Goal: Transaction & Acquisition: Download file/media

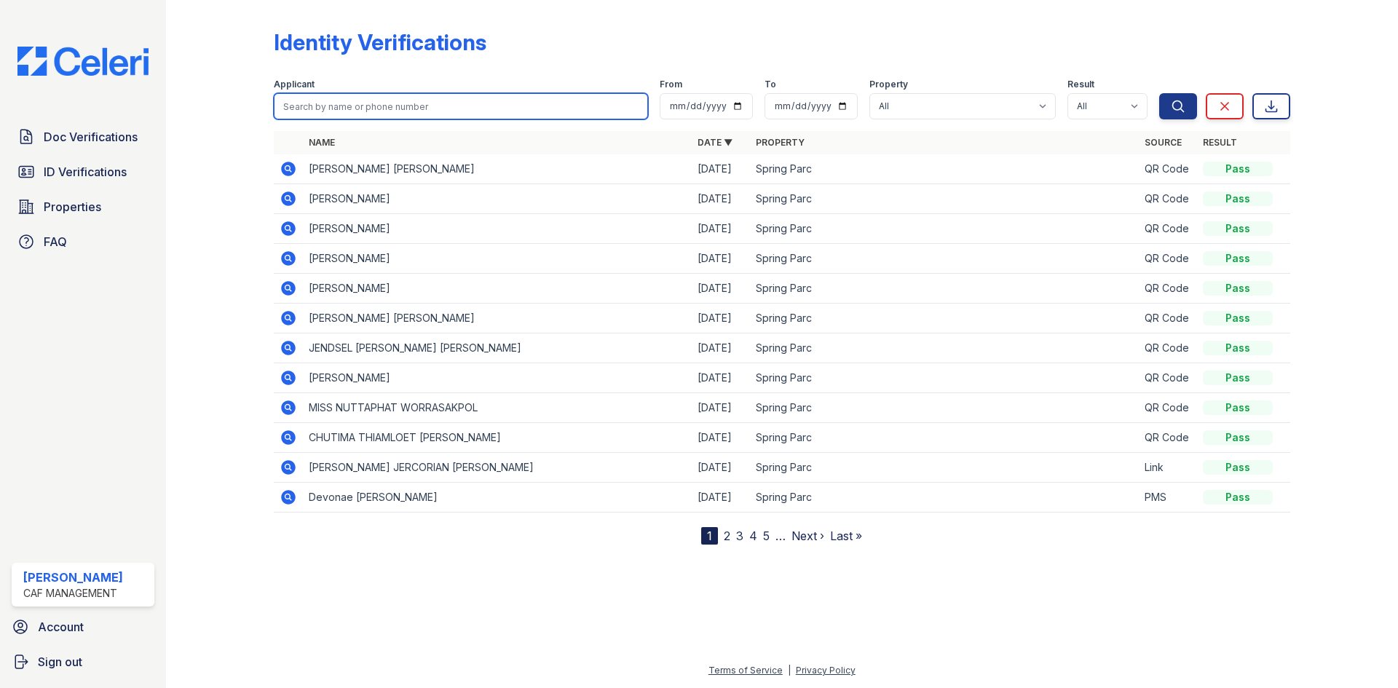
click at [399, 119] on input "search" at bounding box center [461, 106] width 374 height 26
type input "evel"
click at [1159, 93] on button "Search" at bounding box center [1178, 106] width 38 height 26
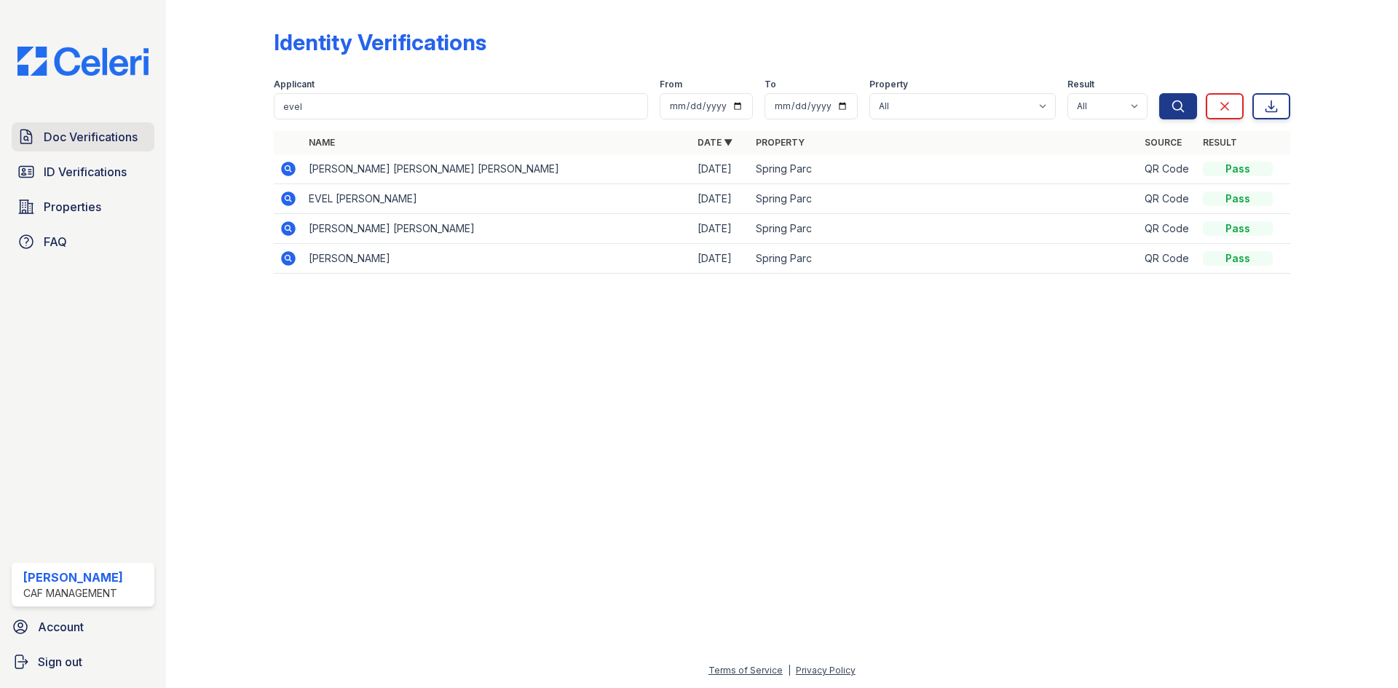
click at [151, 151] on link "Doc Verifications" at bounding box center [83, 136] width 143 height 29
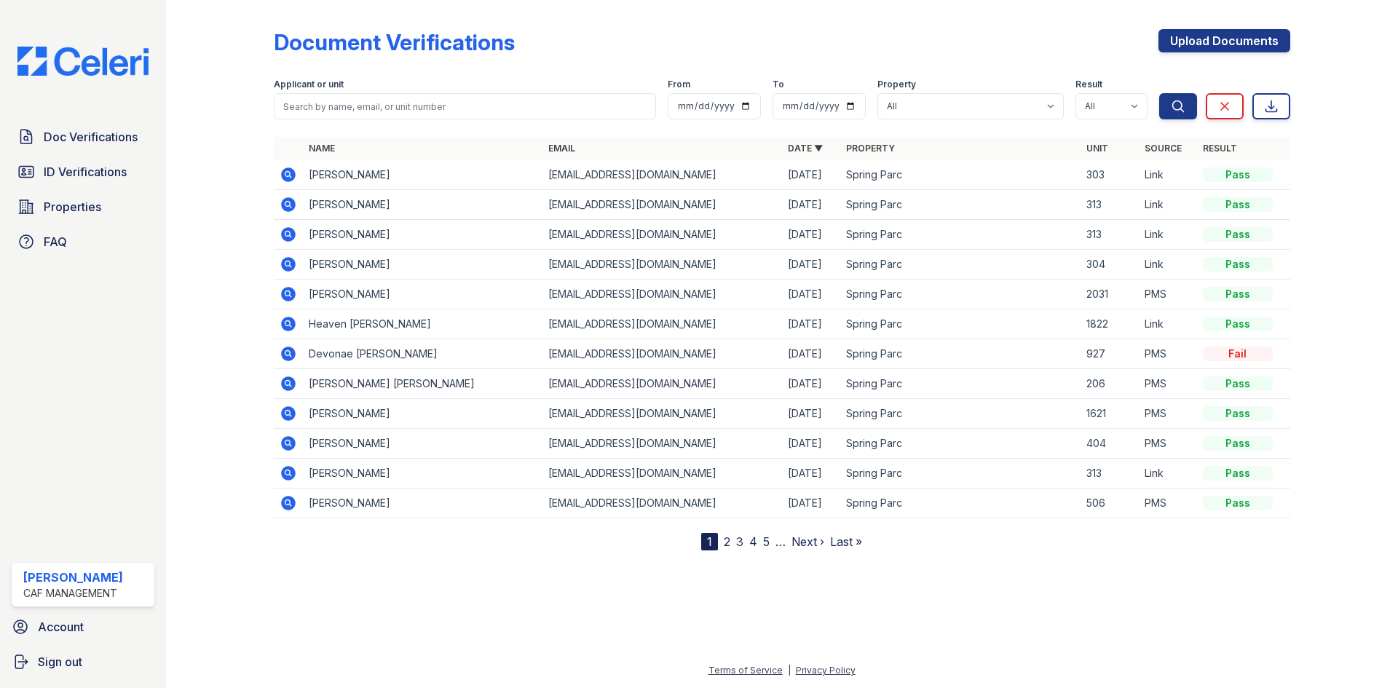
click at [297, 183] on icon at bounding box center [288, 174] width 17 height 17
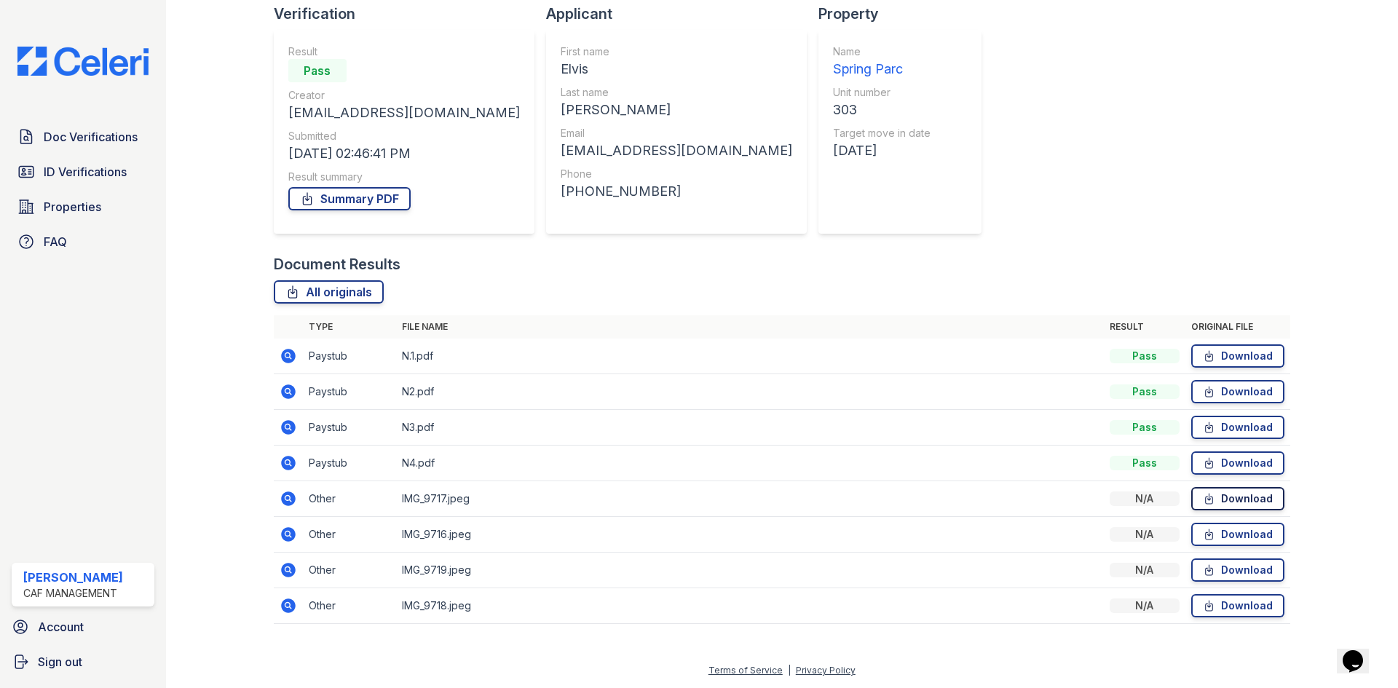
click at [1208, 487] on link "Download" at bounding box center [1237, 498] width 93 height 23
click at [1223, 339] on td "Download" at bounding box center [1237, 357] width 105 height 36
click at [1222, 344] on link "Download" at bounding box center [1237, 355] width 93 height 23
click at [1235, 380] on link "Download" at bounding box center [1237, 391] width 93 height 23
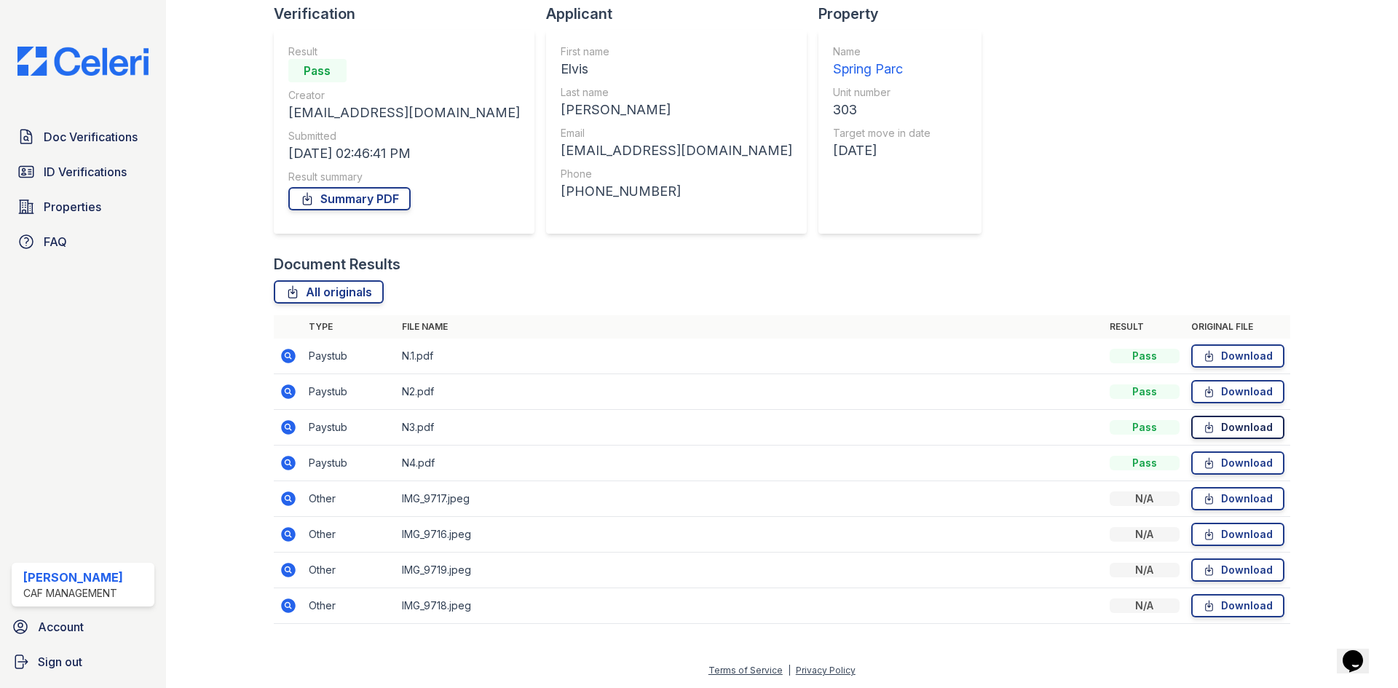
click at [1234, 416] on link "Download" at bounding box center [1237, 427] width 93 height 23
click at [1230, 451] on link "Download" at bounding box center [1237, 462] width 93 height 23
click at [1237, 487] on link "Download" at bounding box center [1237, 498] width 93 height 23
click at [1192, 487] on link "Download" at bounding box center [1237, 498] width 93 height 23
click at [1238, 339] on td "Download" at bounding box center [1237, 357] width 105 height 36
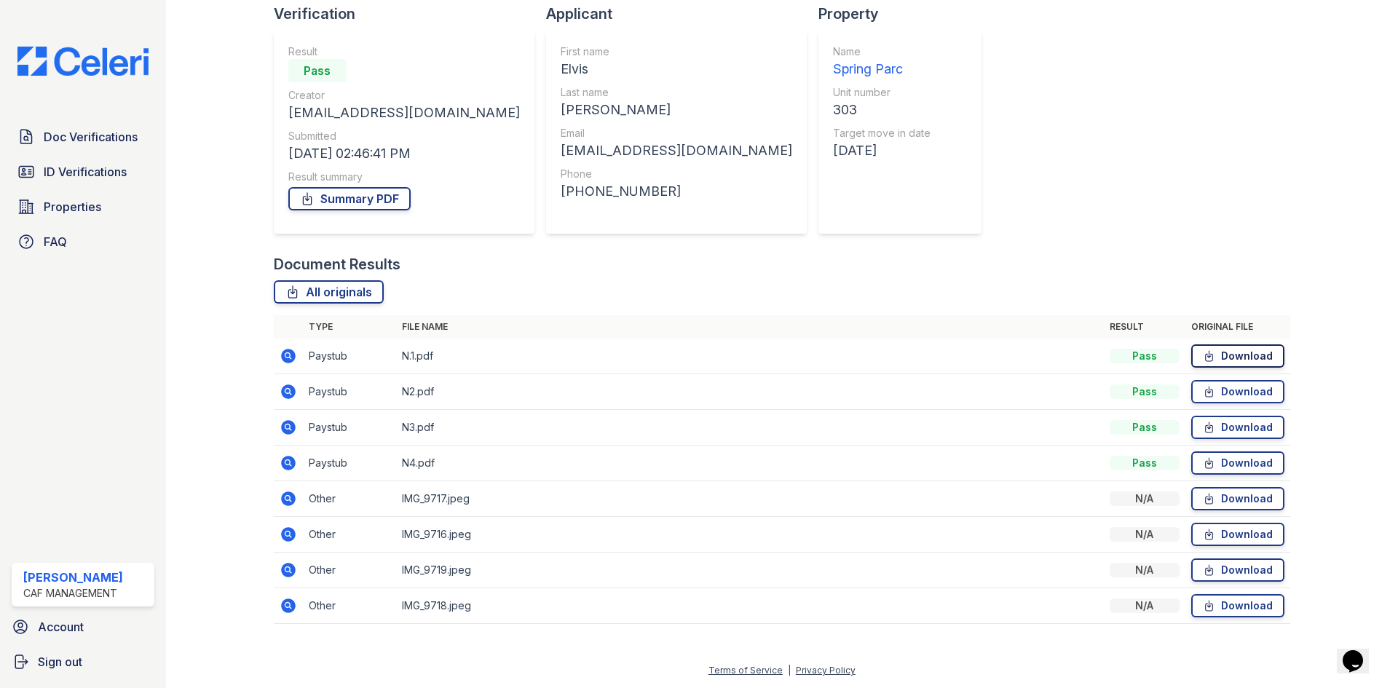
click at [1231, 344] on link "Download" at bounding box center [1237, 355] width 93 height 23
click at [761, 254] on div "Document Results" at bounding box center [782, 264] width 1016 height 20
click at [1211, 487] on link "Download" at bounding box center [1237, 498] width 93 height 23
click at [1218, 523] on link "Download" at bounding box center [1237, 534] width 93 height 23
click at [1221, 558] on link "Download" at bounding box center [1237, 569] width 93 height 23
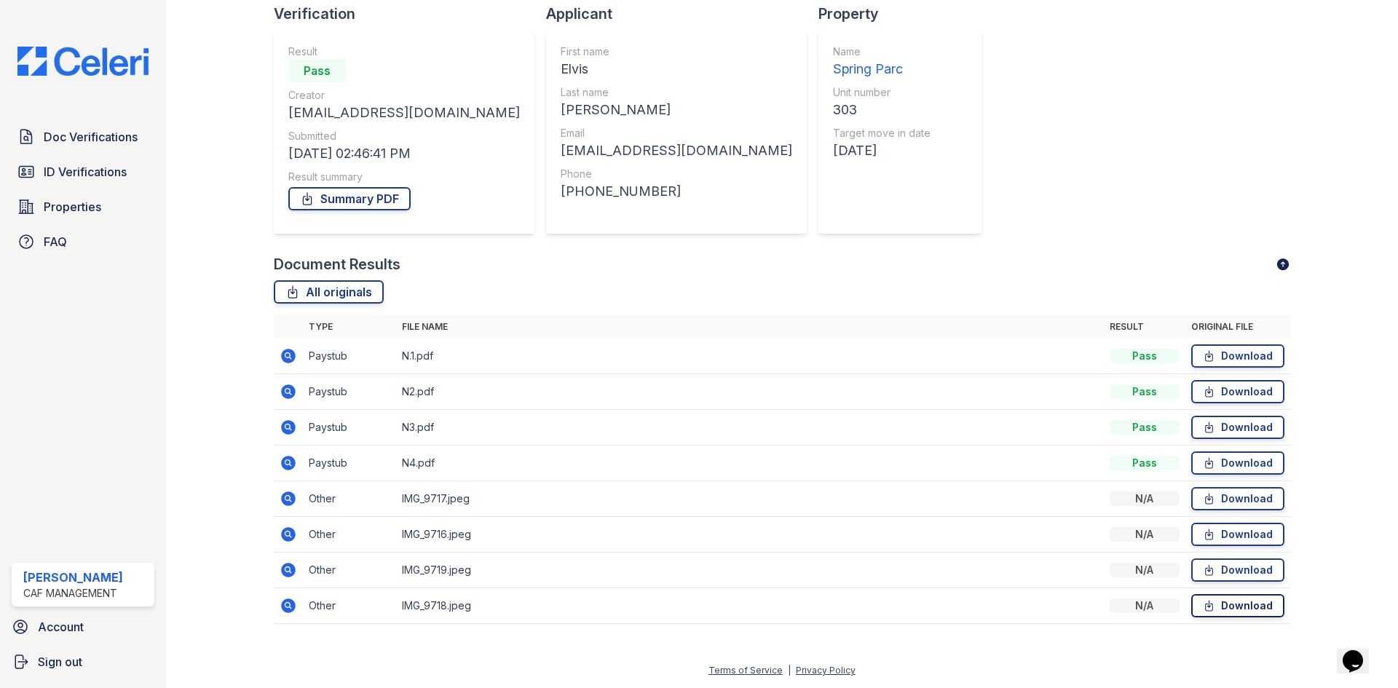
click at [1222, 594] on link "Download" at bounding box center [1237, 605] width 93 height 23
click at [1290, 28] on div at bounding box center [1332, 270] width 84 height 737
click at [1326, 139] on div at bounding box center [1332, 270] width 84 height 737
click at [394, 187] on link "Summary PDF" at bounding box center [349, 198] width 122 height 23
click at [1290, 52] on div at bounding box center [1332, 270] width 84 height 737
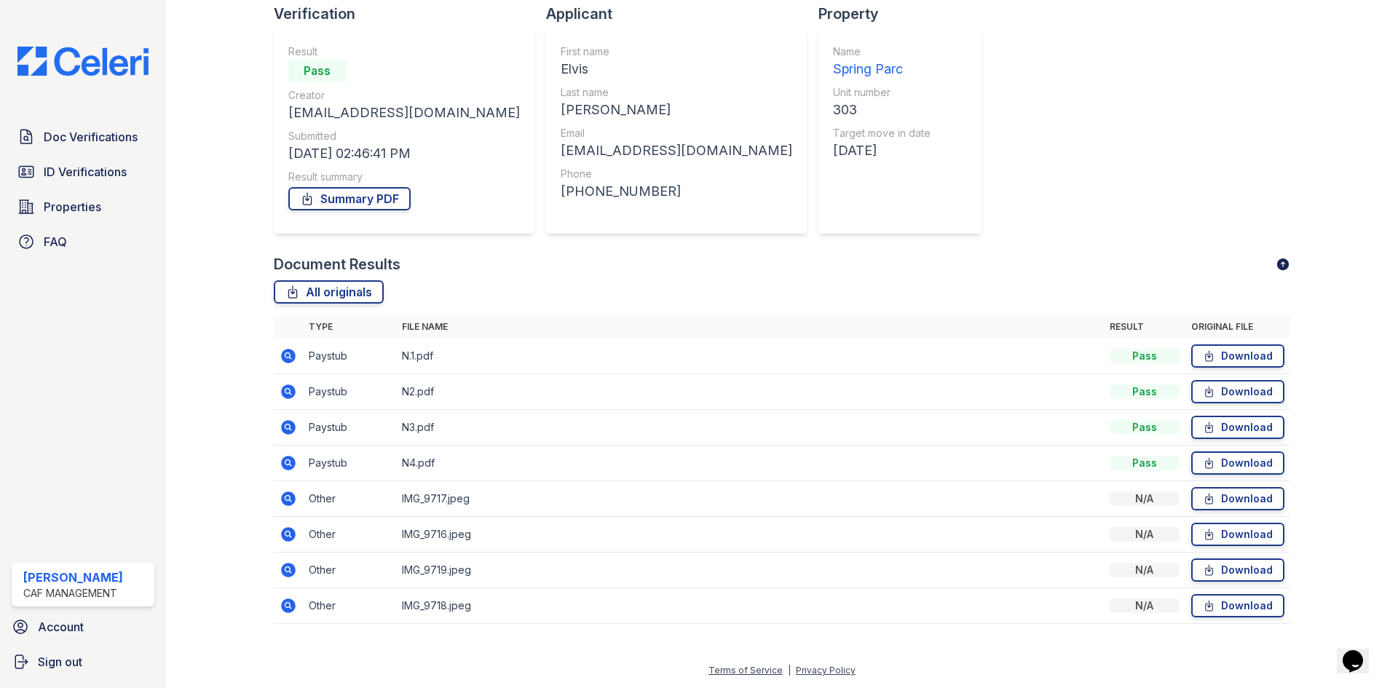
click at [1292, 61] on div at bounding box center [1332, 270] width 84 height 737
drag, startPoint x: 1372, startPoint y: 180, endPoint x: 1363, endPoint y: 204, distance: 25.8
click at [1372, 180] on div "Document Verification 182418 All document verifications Verification Result Pas…" at bounding box center [782, 240] width 1232 height 688
click at [922, 254] on div "Document Results" at bounding box center [782, 264] width 1016 height 20
click at [96, 146] on span "Doc Verifications" at bounding box center [91, 136] width 94 height 17
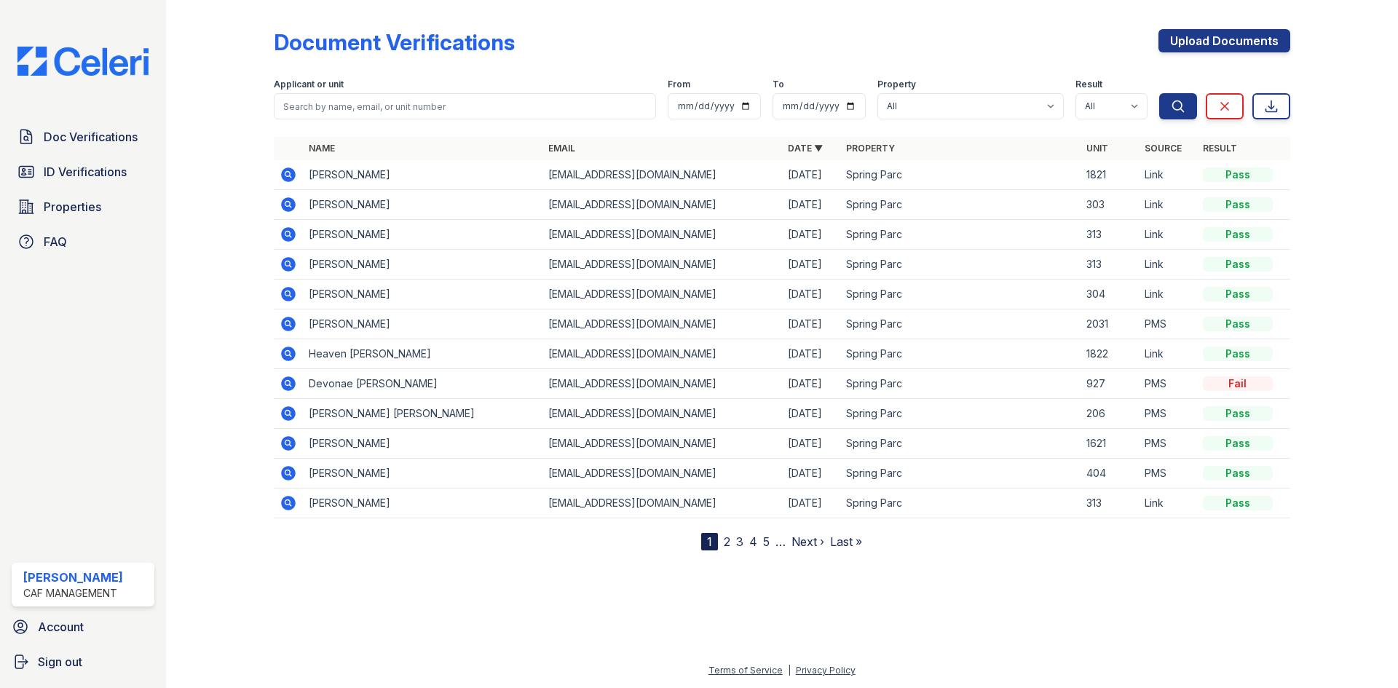
click at [297, 243] on icon at bounding box center [288, 234] width 17 height 17
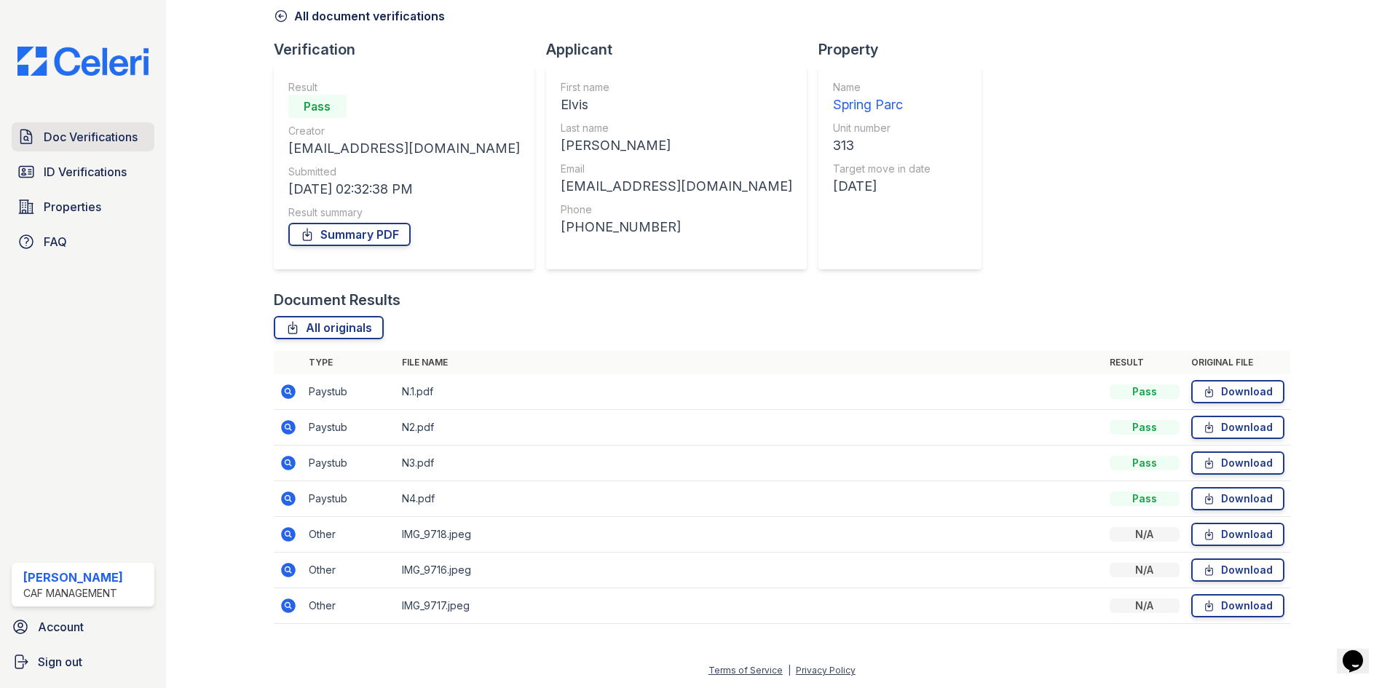
click at [129, 146] on span "Doc Verifications" at bounding box center [91, 136] width 94 height 17
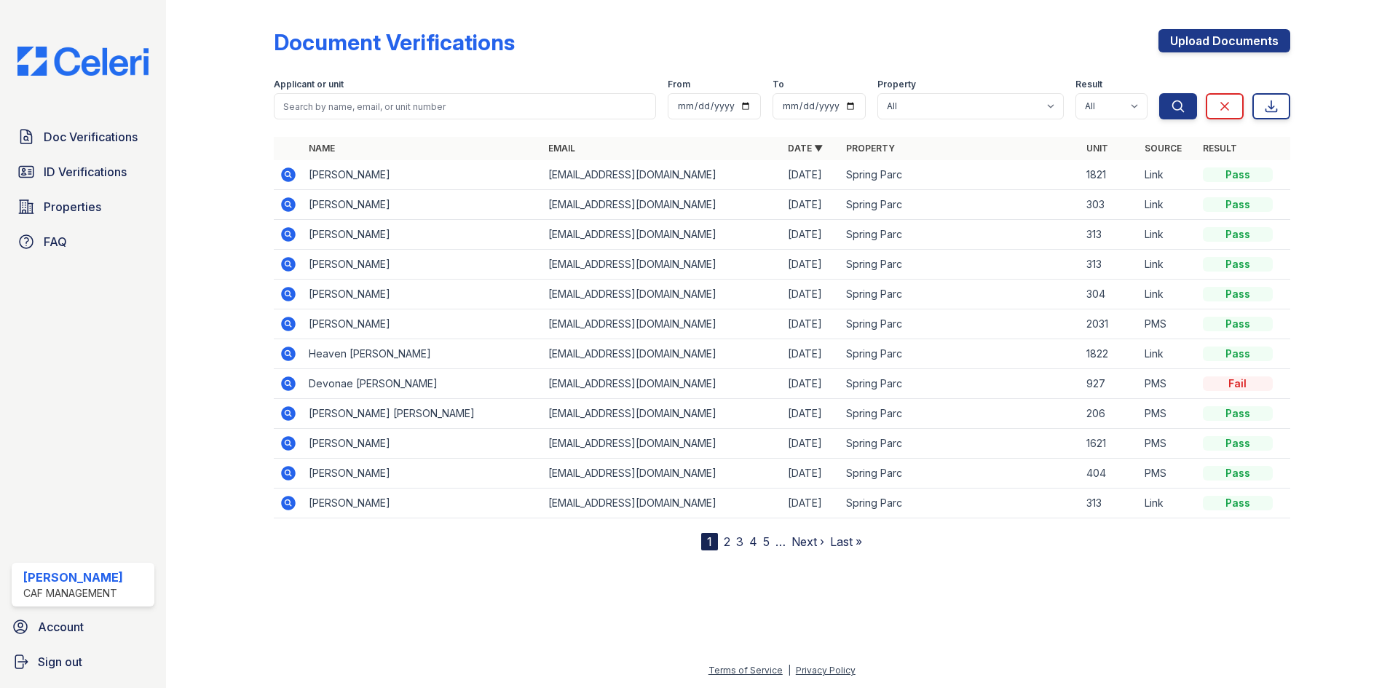
click at [297, 273] on icon at bounding box center [288, 264] width 17 height 17
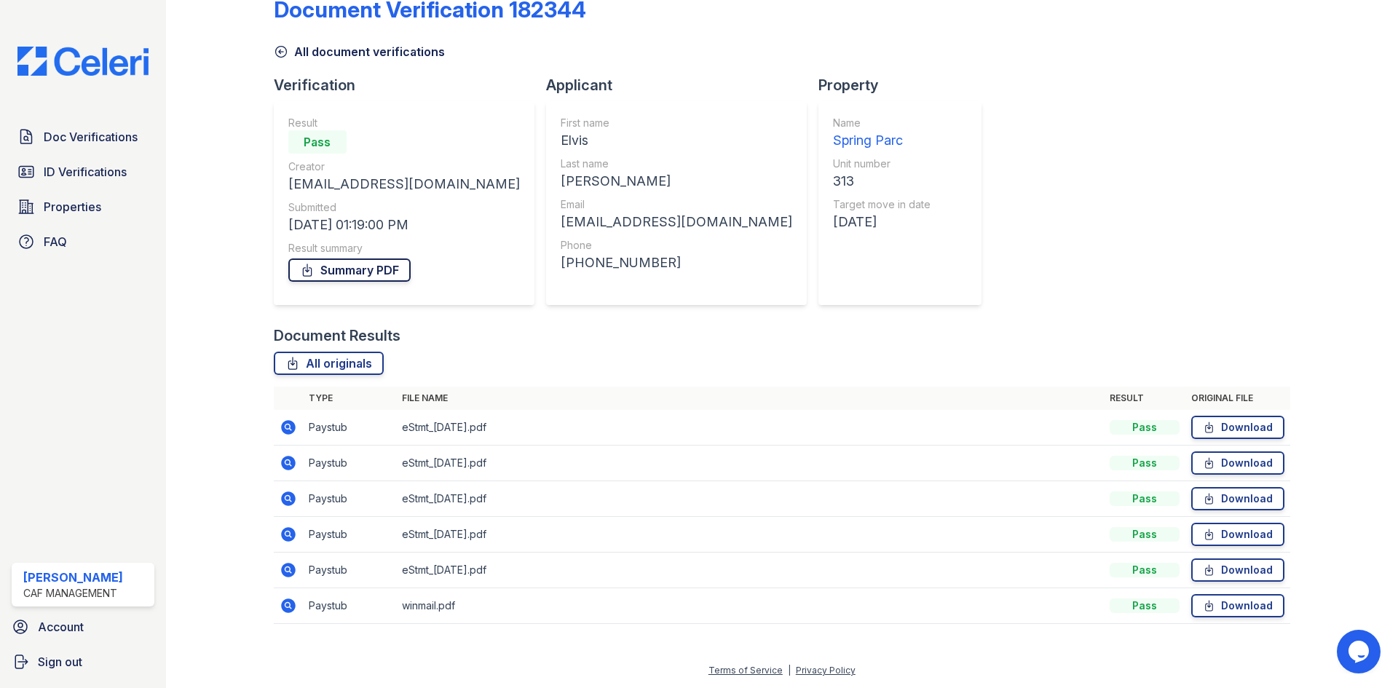
scroll to position [212, 0]
click at [1195, 594] on link "Download" at bounding box center [1237, 605] width 93 height 23
click at [411, 258] on link "Summary PDF" at bounding box center [349, 269] width 122 height 23
click at [1228, 416] on link "Download" at bounding box center [1237, 427] width 93 height 23
drag, startPoint x: 1227, startPoint y: 414, endPoint x: 1227, endPoint y: 423, distance: 8.8
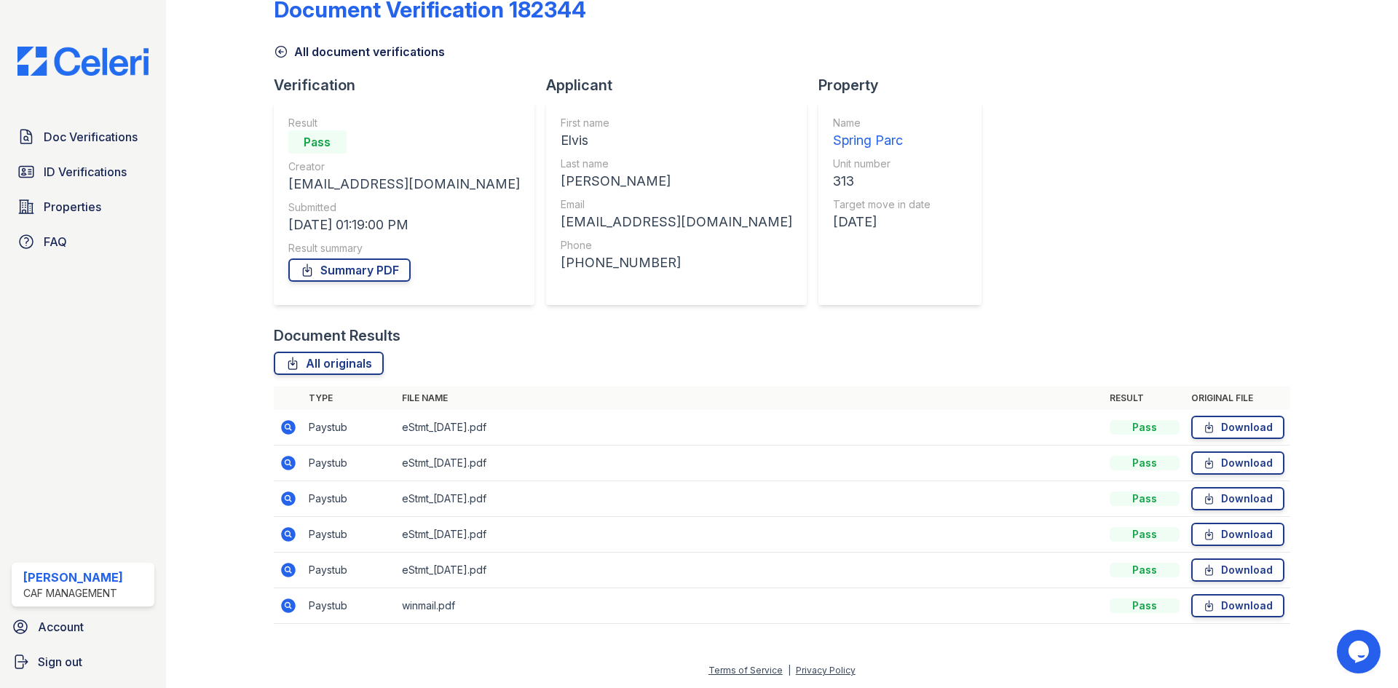
click at [1227, 451] on link "Download" at bounding box center [1237, 462] width 93 height 23
click at [1227, 487] on link "Download" at bounding box center [1237, 498] width 93 height 23
click at [1224, 523] on link "Download" at bounding box center [1237, 534] width 93 height 23
drag, startPoint x: 1225, startPoint y: 536, endPoint x: 1226, endPoint y: 546, distance: 10.2
click at [1225, 558] on link "Download" at bounding box center [1237, 569] width 93 height 23
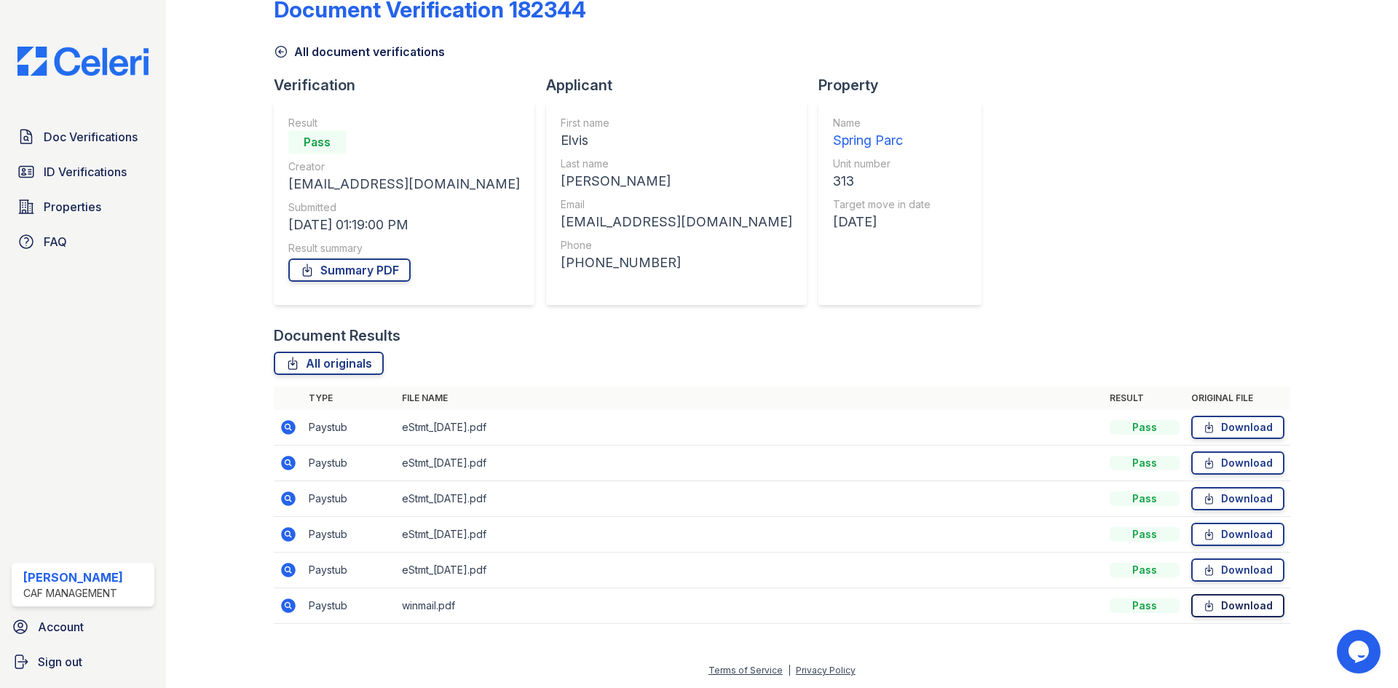
click at [1228, 594] on link "Download" at bounding box center [1237, 605] width 93 height 23
click at [94, 146] on span "Doc Verifications" at bounding box center [91, 136] width 94 height 17
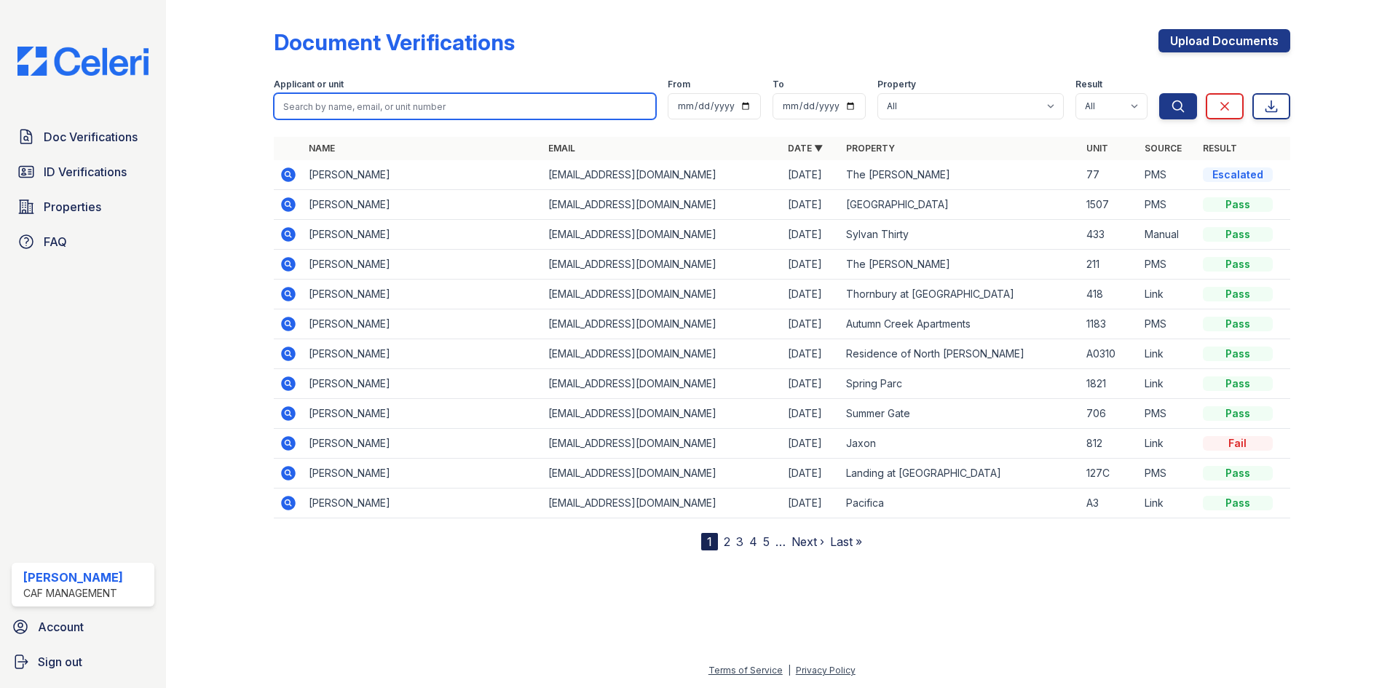
click at [370, 119] on input "search" at bounding box center [465, 106] width 382 height 26
type input "evel"
click at [1159, 93] on button "Search" at bounding box center [1178, 106] width 38 height 26
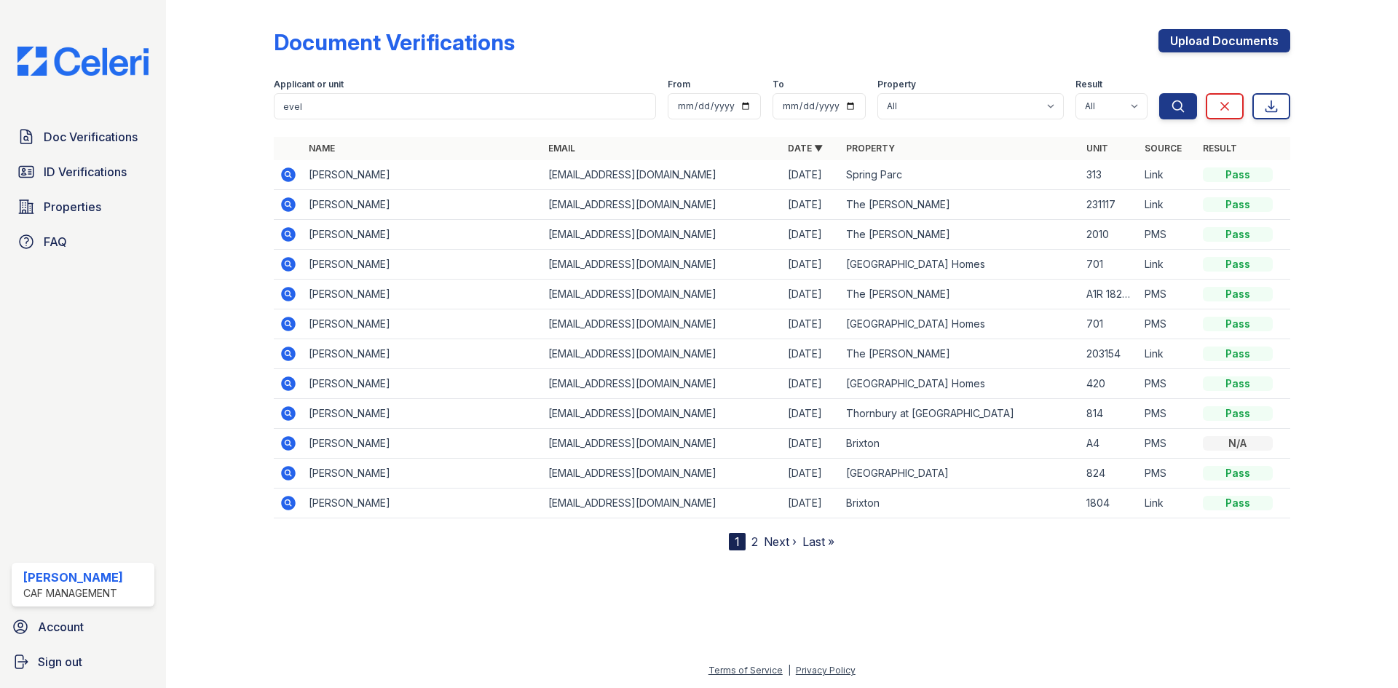
click at [296, 182] on icon at bounding box center [288, 174] width 15 height 15
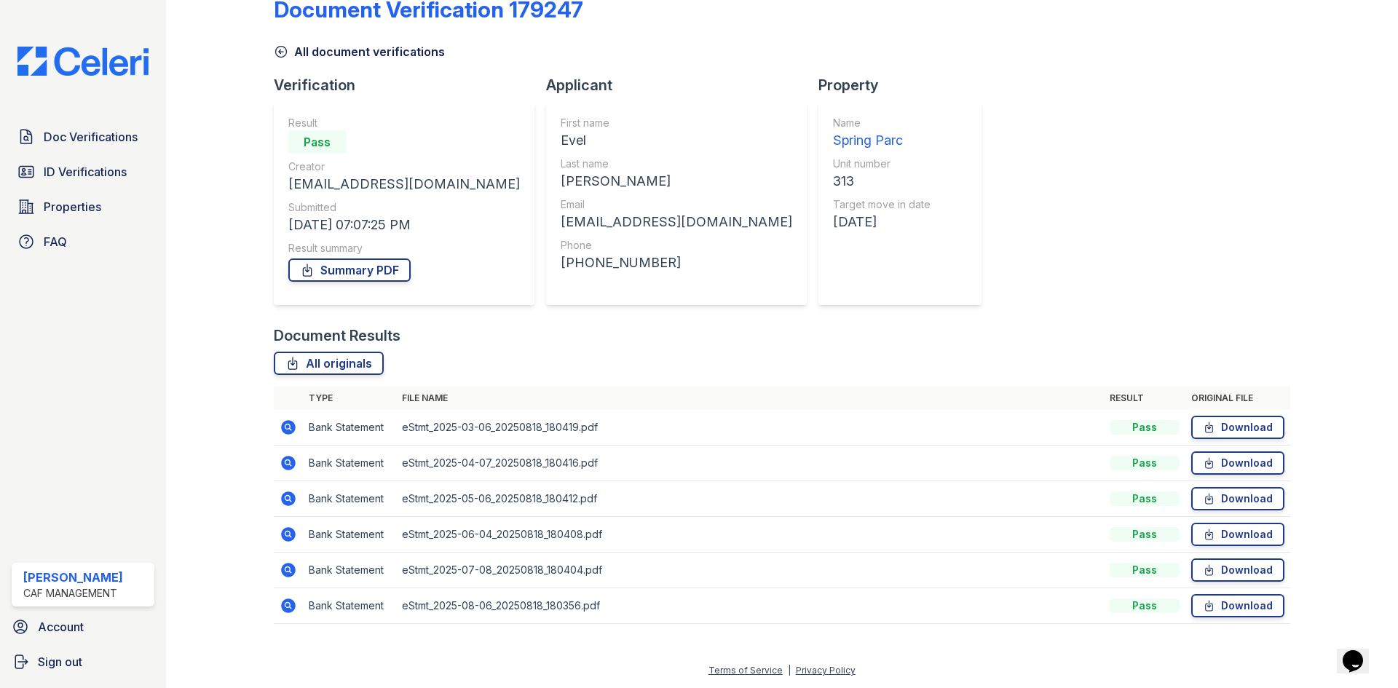
scroll to position [212, 0]
click at [1195, 416] on link "Download" at bounding box center [1237, 427] width 93 height 23
click at [1192, 594] on link "Download" at bounding box center [1237, 605] width 93 height 23
